Goal: Task Accomplishment & Management: Use online tool/utility

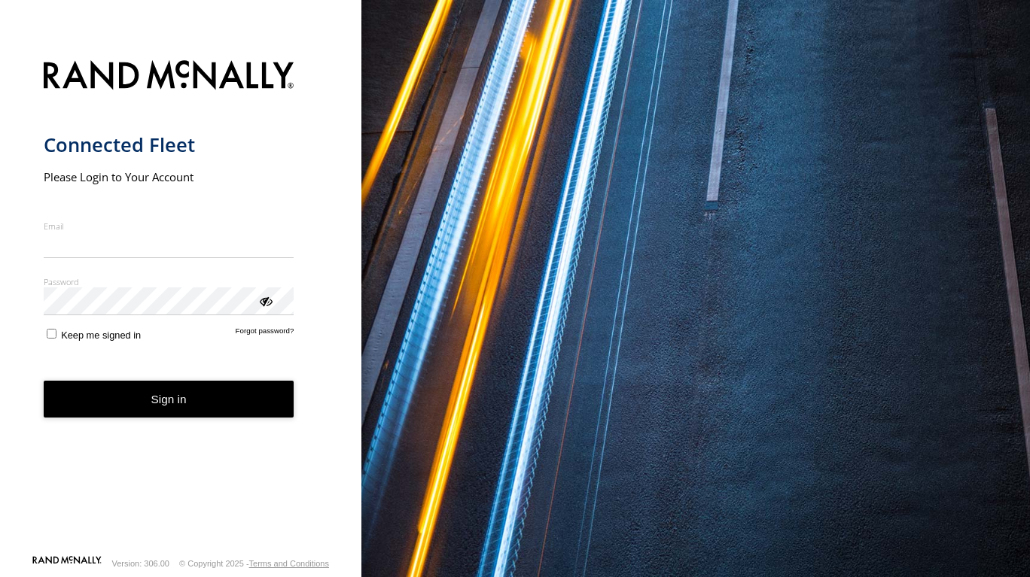
type input "**********"
click at [175, 413] on button "Sign in" at bounding box center [169, 399] width 251 height 37
